Goal: Task Accomplishment & Management: Complete application form

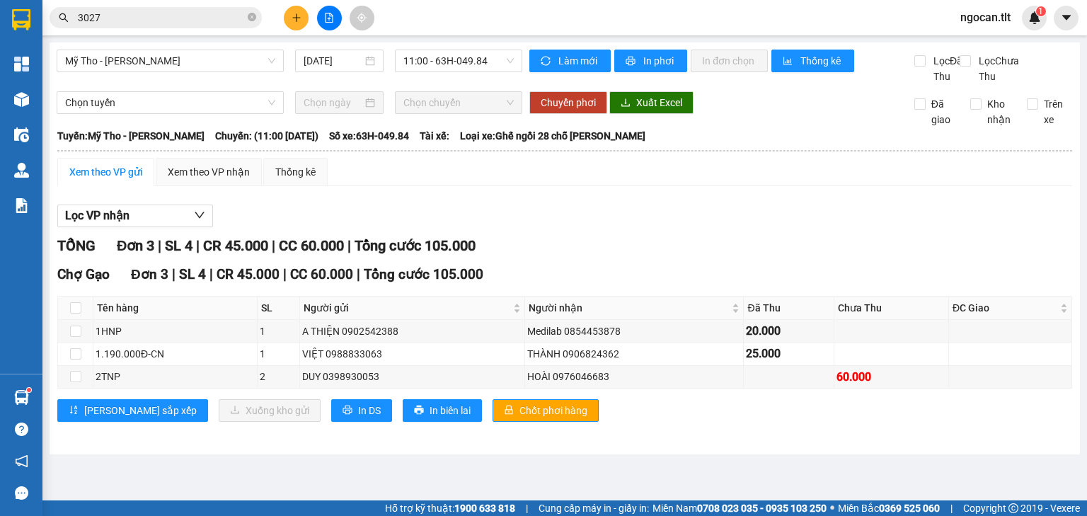
click at [160, 13] on input "3027" at bounding box center [161, 18] width 167 height 16
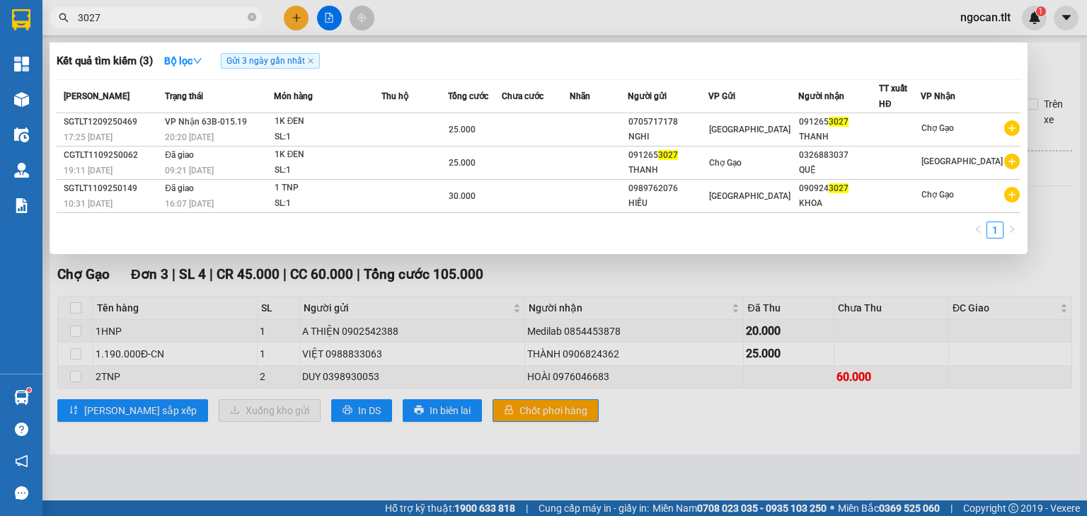
click at [159, 12] on input "3027" at bounding box center [161, 18] width 167 height 16
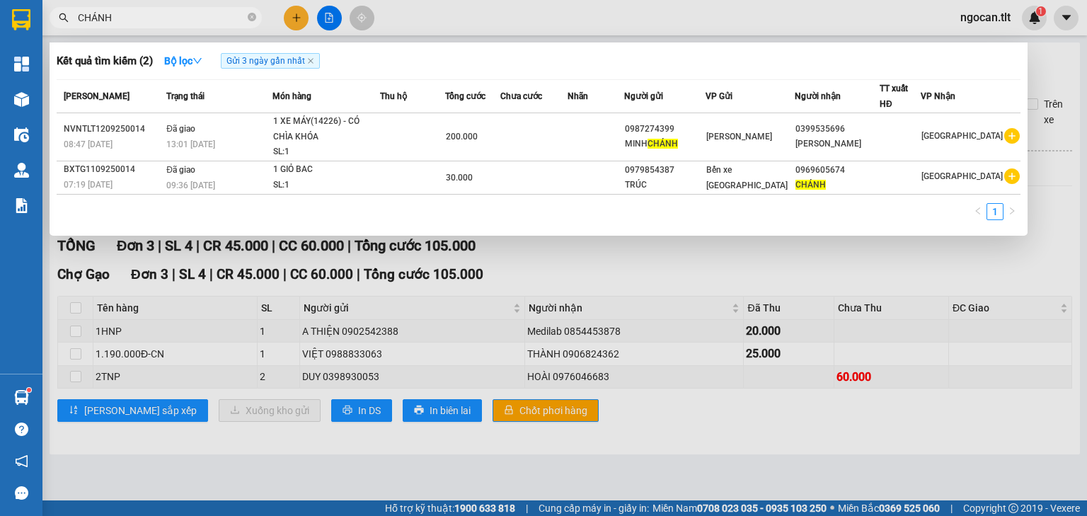
click at [134, 14] on input "CHÁNH" at bounding box center [161, 18] width 167 height 16
click at [134, 13] on input "CHÁNH" at bounding box center [161, 18] width 167 height 16
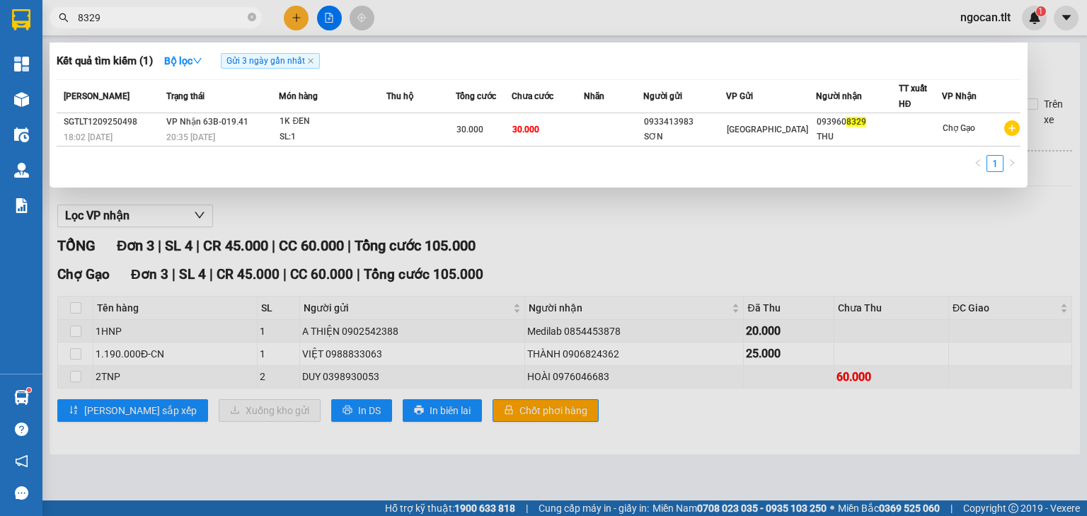
click at [122, 25] on span "8329" at bounding box center [156, 17] width 212 height 21
click at [122, 21] on input "8329" at bounding box center [161, 18] width 167 height 16
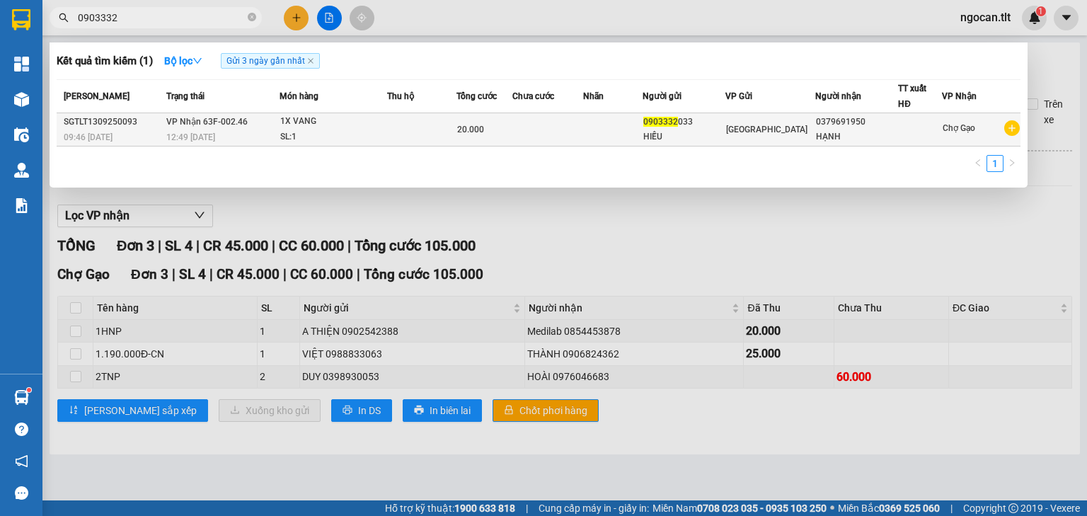
type input "0903332"
click at [408, 139] on td at bounding box center [421, 129] width 69 height 33
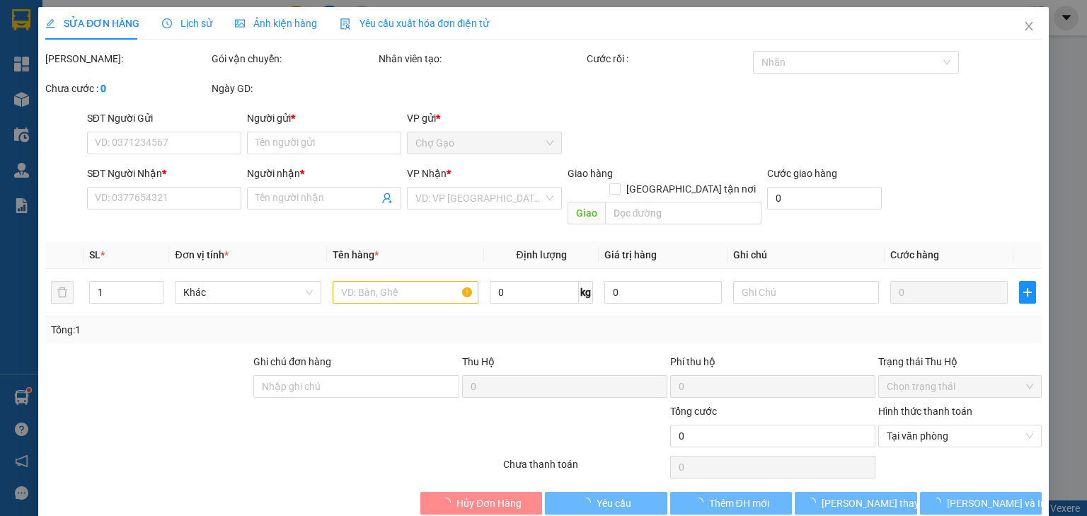
type input "0903332033"
type input "HIẾU"
type input "0379691950"
type input "HẠNH"
type input "20.000"
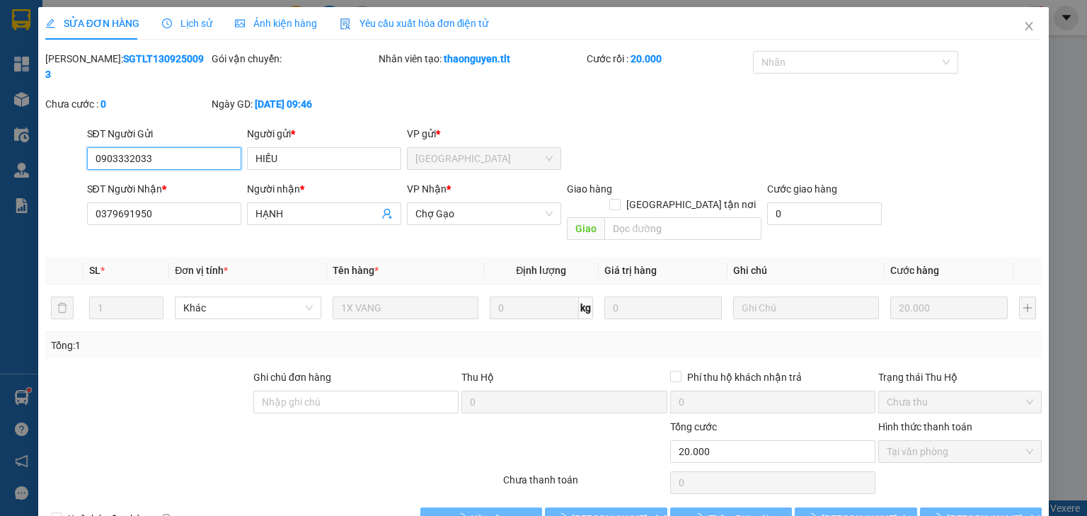
scroll to position [6, 0]
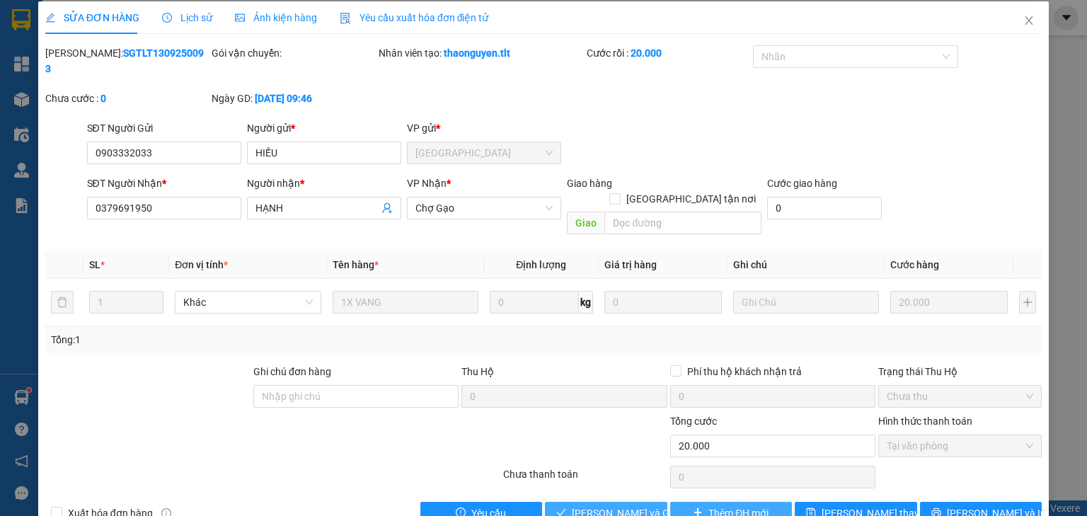
click at [623, 505] on span "[PERSON_NAME] và Giao hàng" at bounding box center [640, 513] width 136 height 16
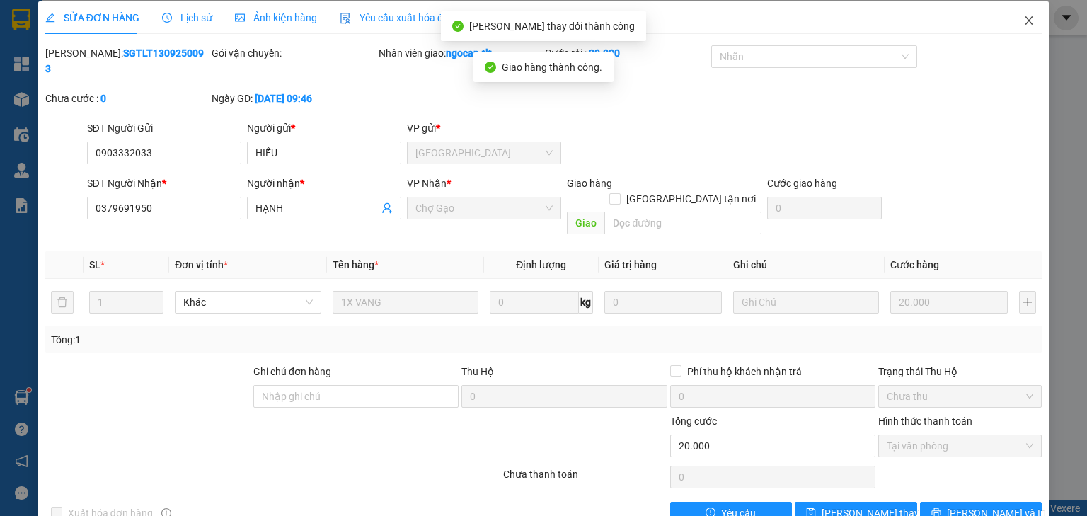
click at [1023, 19] on icon "close" at bounding box center [1028, 20] width 11 height 11
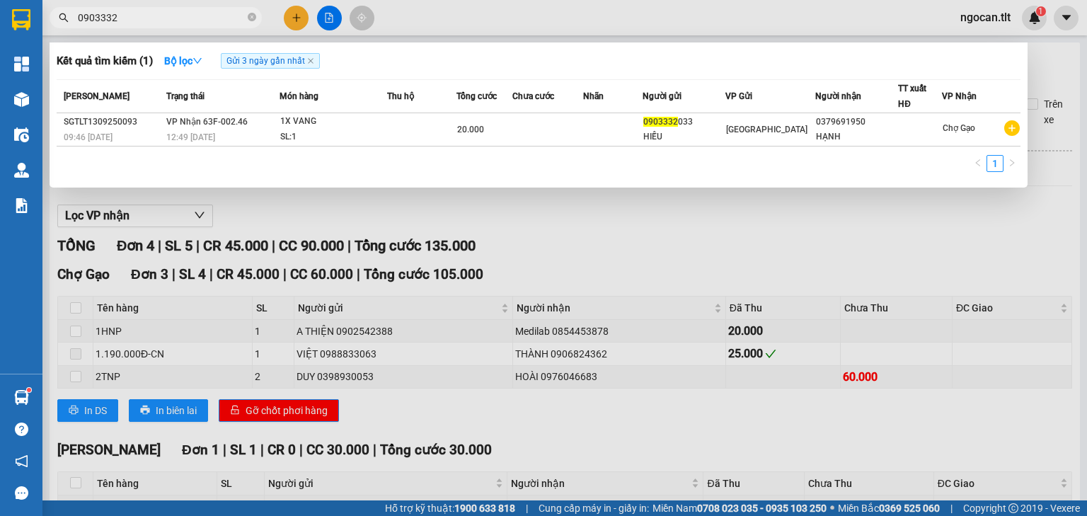
click at [143, 16] on input "0903332" at bounding box center [161, 18] width 167 height 16
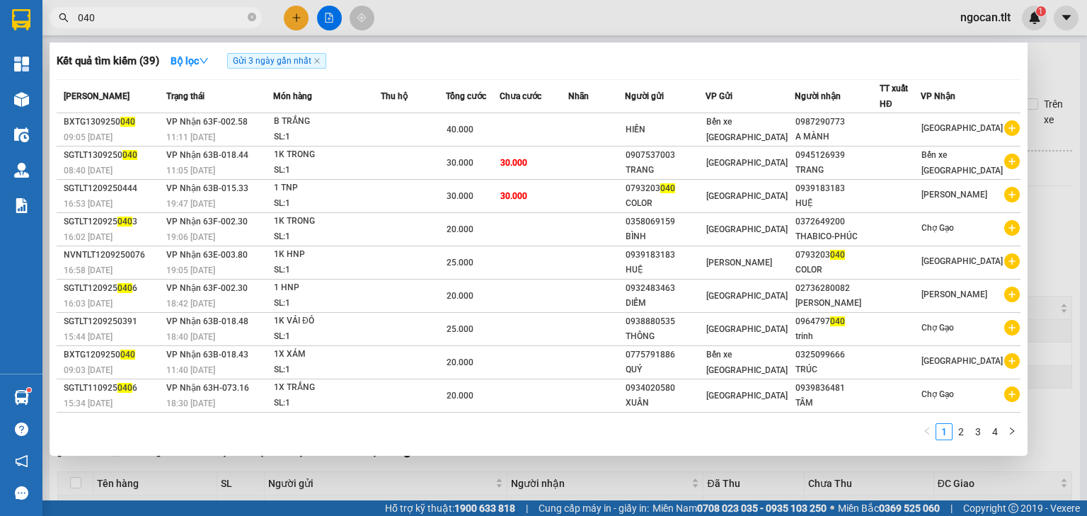
type input "040"
